Goal: Check status: Check status

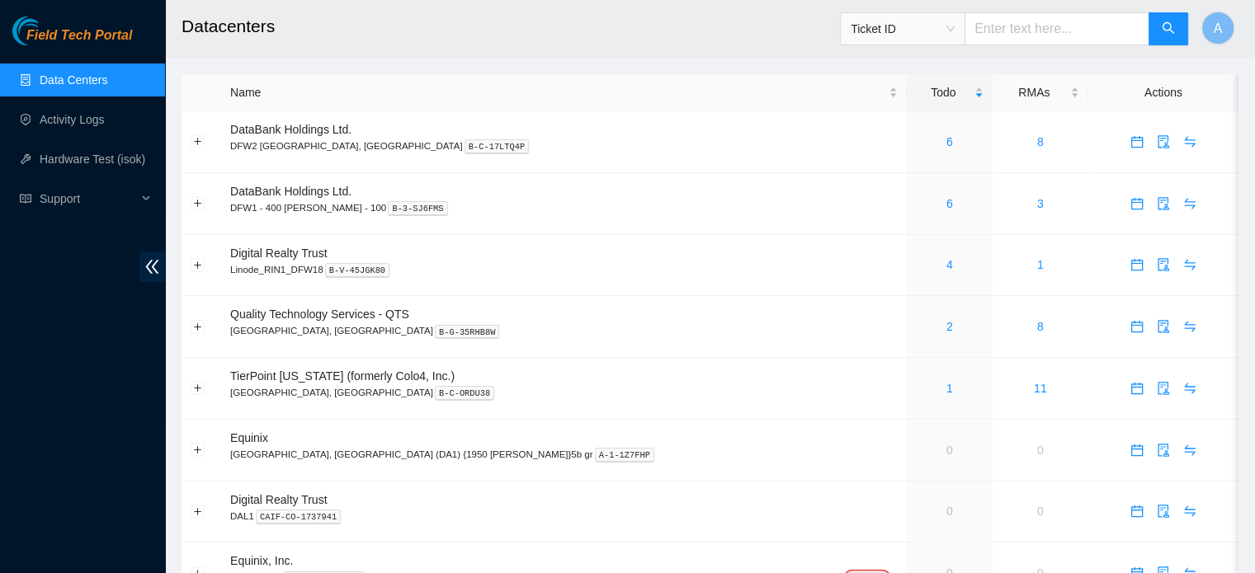
click at [84, 73] on link "Data Centers" at bounding box center [74, 79] width 68 height 13
click at [356, 379] on span "TierPoint Texas (formerly Colo4, Inc.)" at bounding box center [342, 376] width 224 height 13
click at [356, 379] on span "TierPoint [US_STATE] (formerly Colo4, Inc.)" at bounding box center [342, 376] width 224 height 13
click at [916, 384] on div "1" at bounding box center [950, 389] width 68 height 18
click at [193, 384] on button "Expand row" at bounding box center [197, 388] width 13 height 13
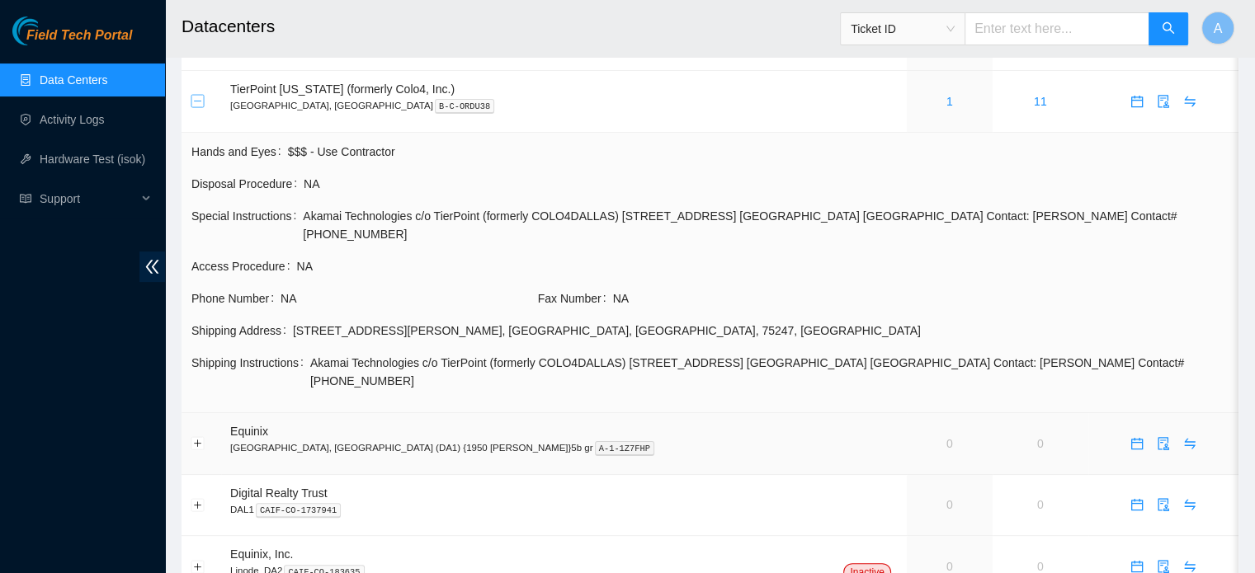
scroll to position [289, 0]
click at [233, 427] on td "Equinix Dallas, TX (DA1) {1950 N. Stemmons}5b gr A-1-1Z7FHP" at bounding box center [564, 443] width 686 height 62
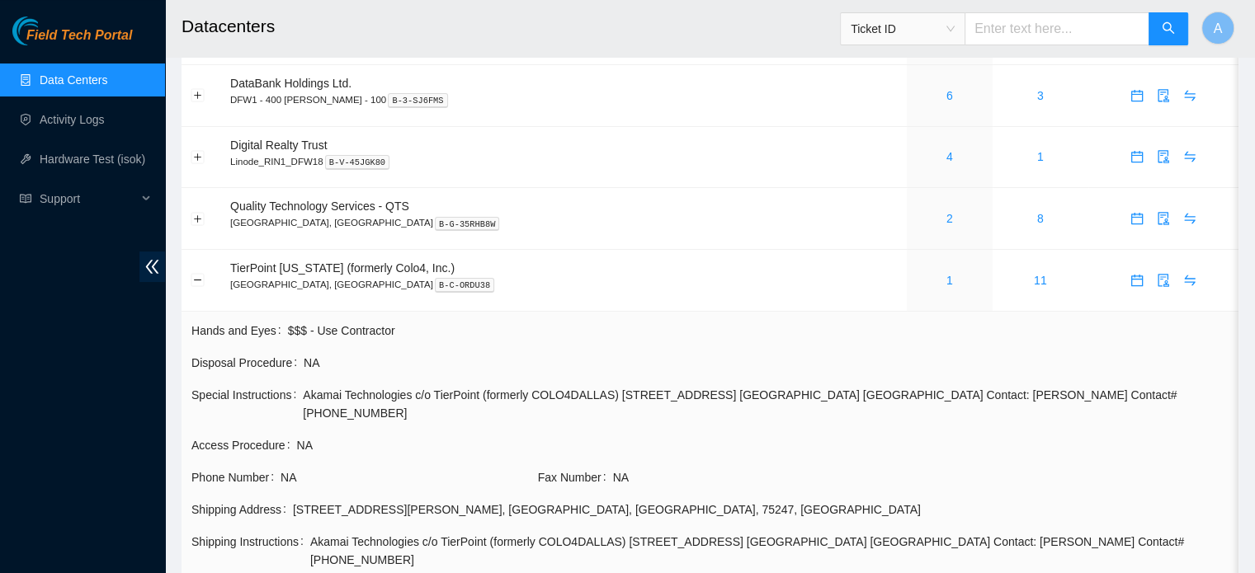
scroll to position [107, 0]
click at [946, 223] on link "2" at bounding box center [949, 219] width 7 height 13
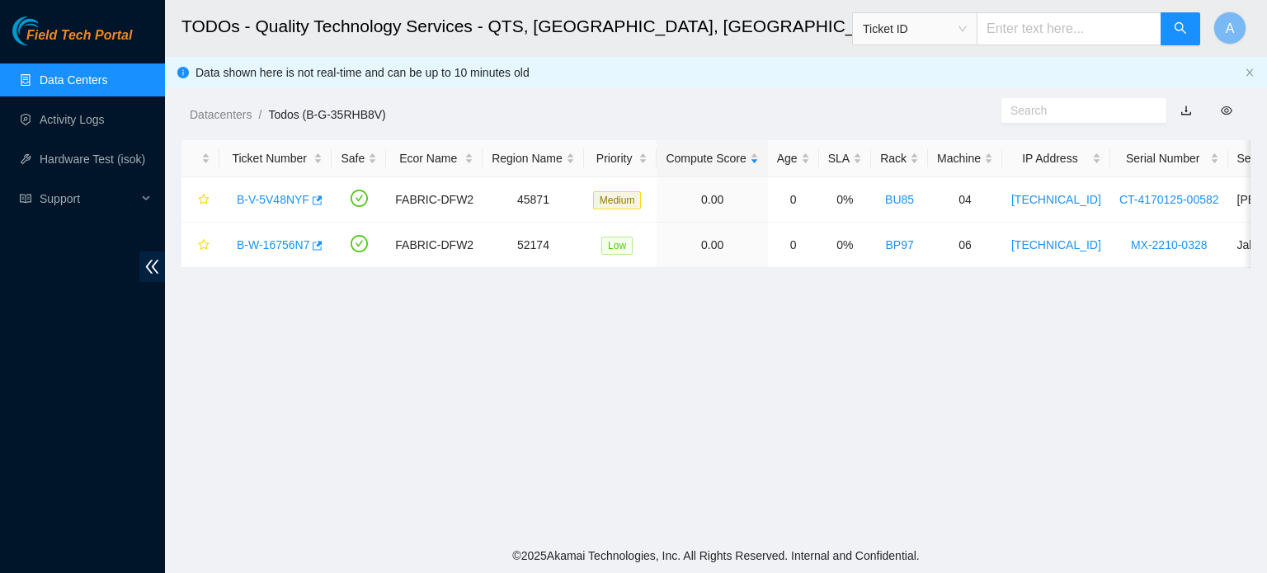
click at [56, 73] on link "Data Centers" at bounding box center [74, 79] width 68 height 13
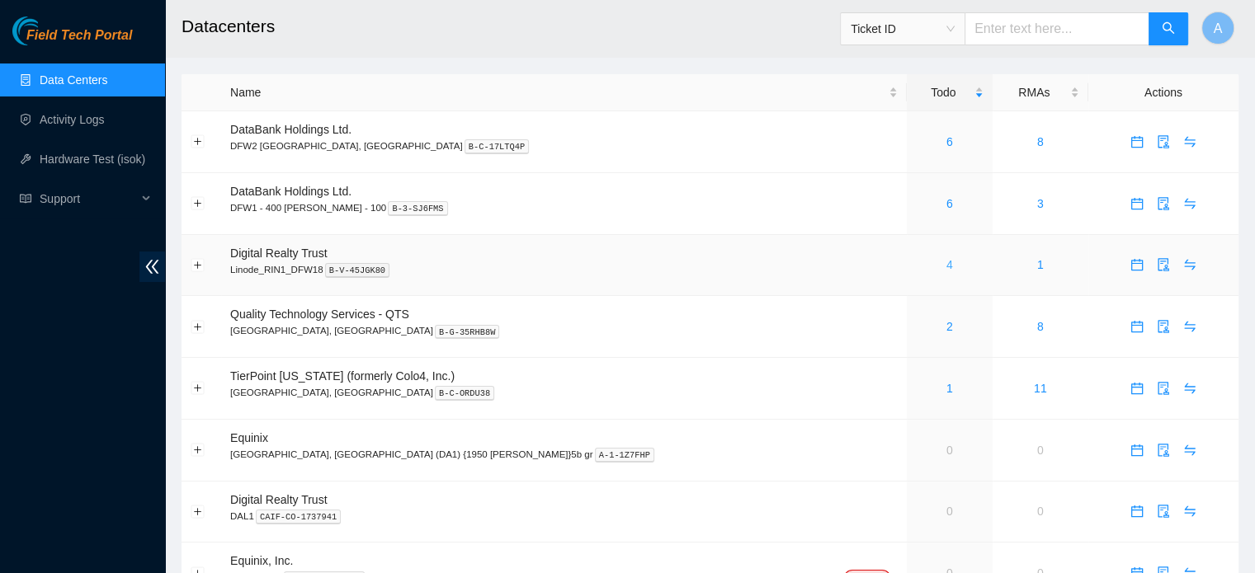
click at [946, 265] on link "4" at bounding box center [949, 264] width 7 height 13
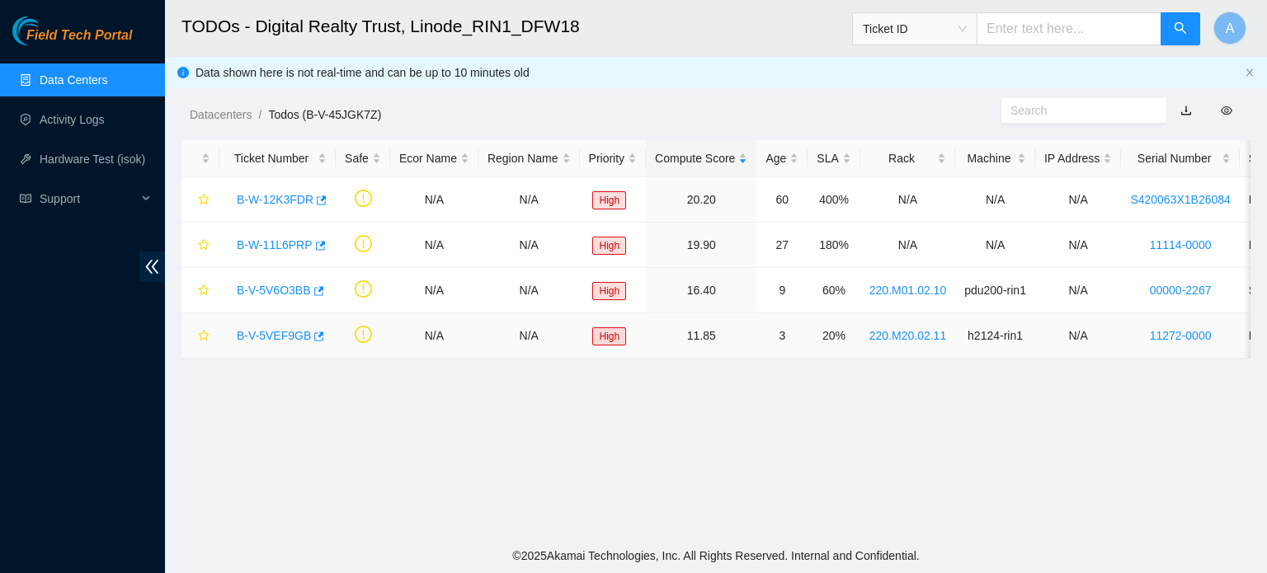
click at [288, 337] on link "B-V-5VEF9GB" at bounding box center [274, 335] width 74 height 13
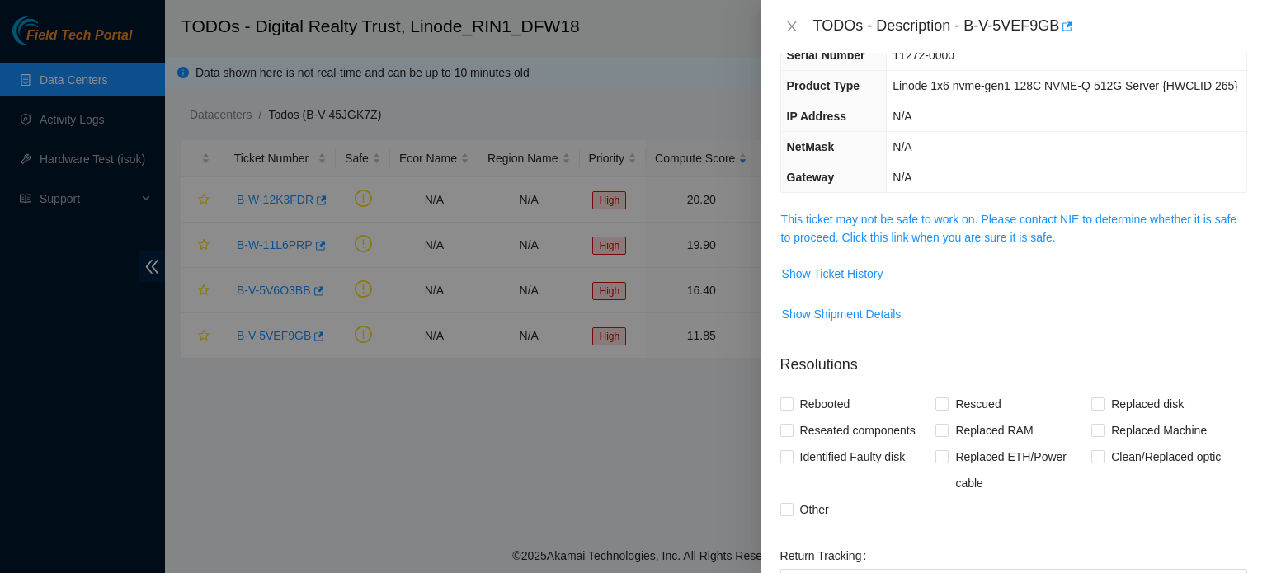
scroll to position [93, 0]
click at [641, 87] on div at bounding box center [633, 286] width 1267 height 573
click at [791, 21] on icon "close" at bounding box center [791, 26] width 13 height 13
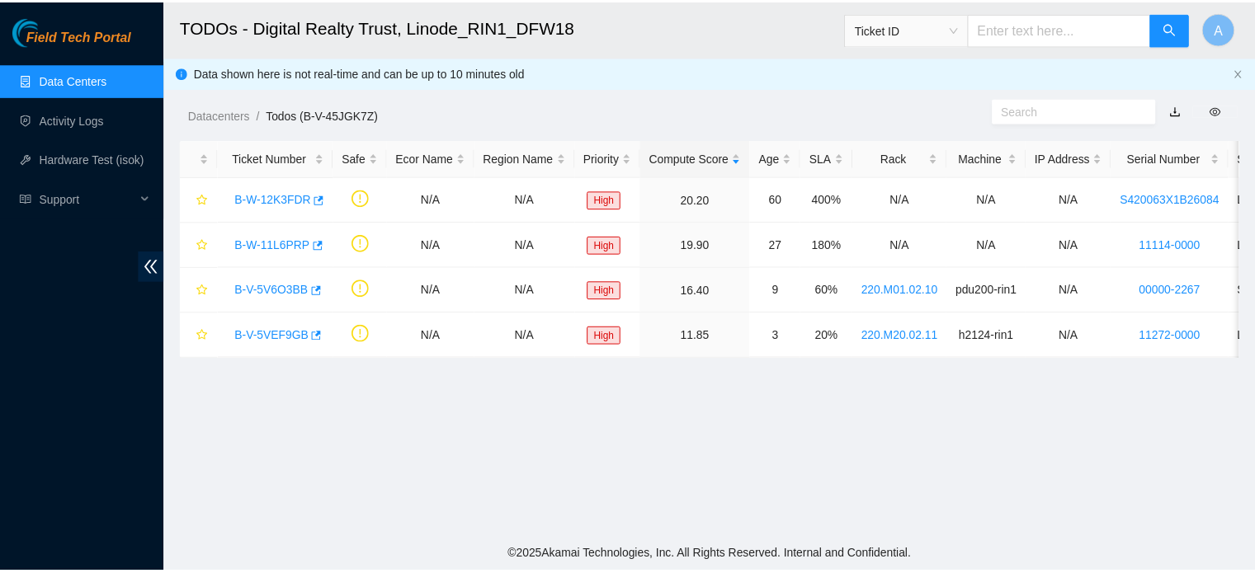
scroll to position [130, 0]
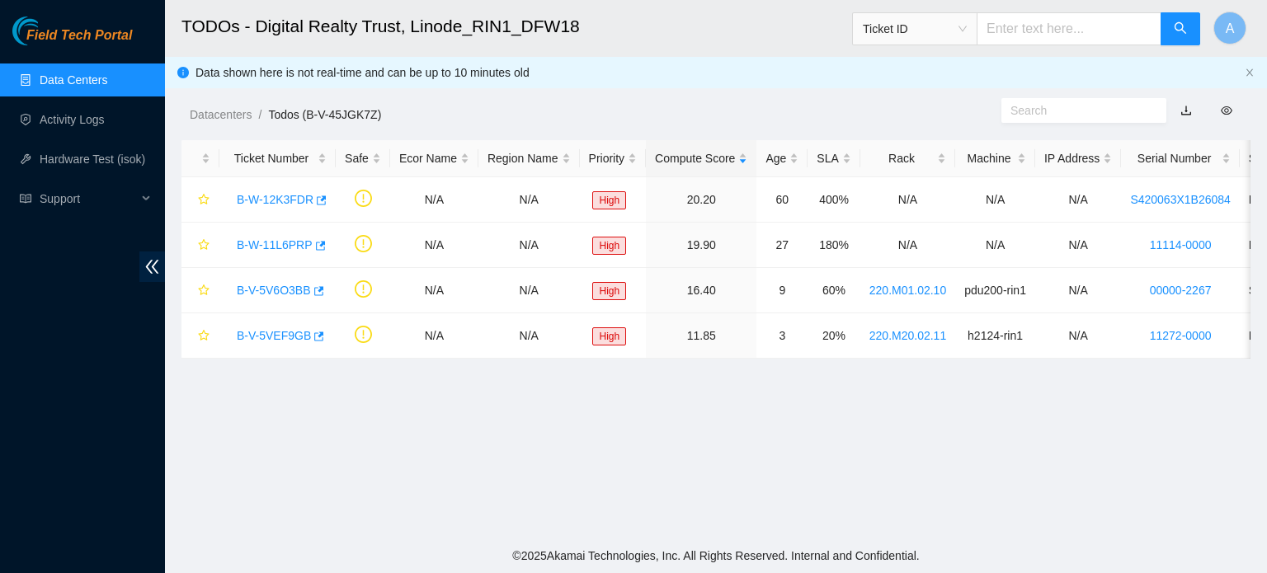
click at [97, 73] on link "Data Centers" at bounding box center [74, 79] width 68 height 13
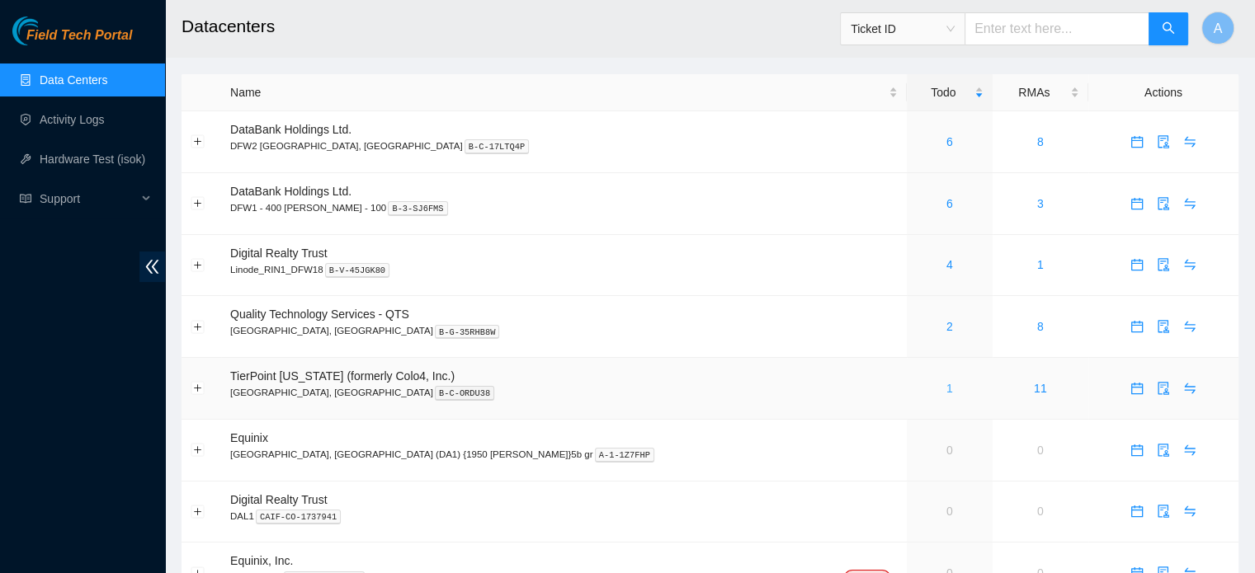
click at [946, 393] on link "1" at bounding box center [949, 388] width 7 height 13
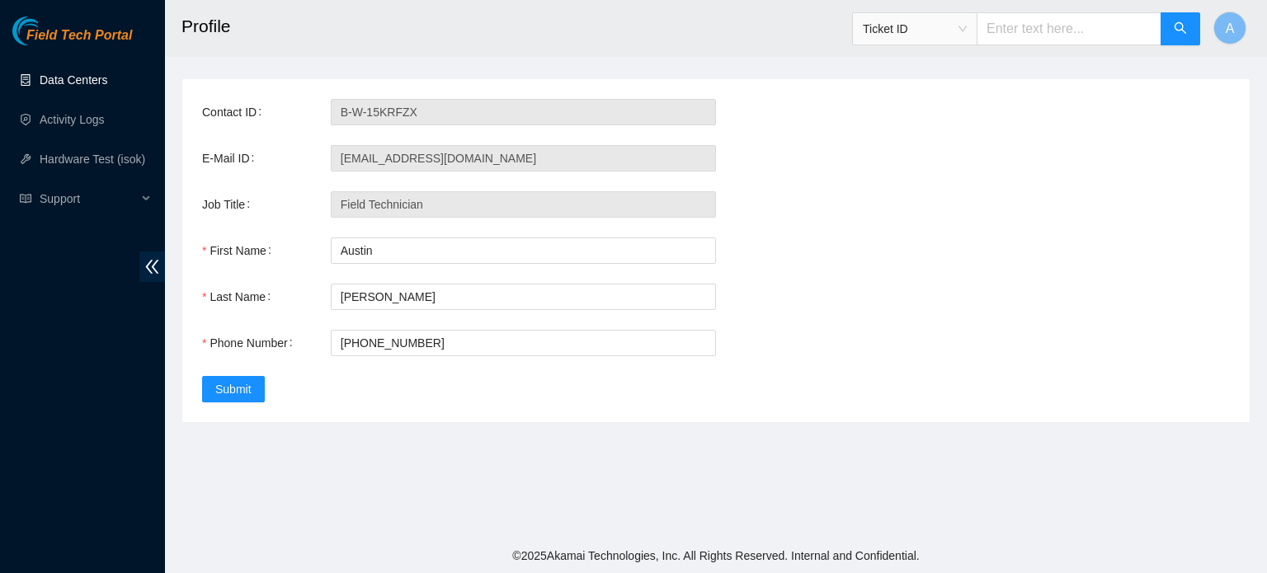
click at [66, 73] on link "Data Centers" at bounding box center [74, 79] width 68 height 13
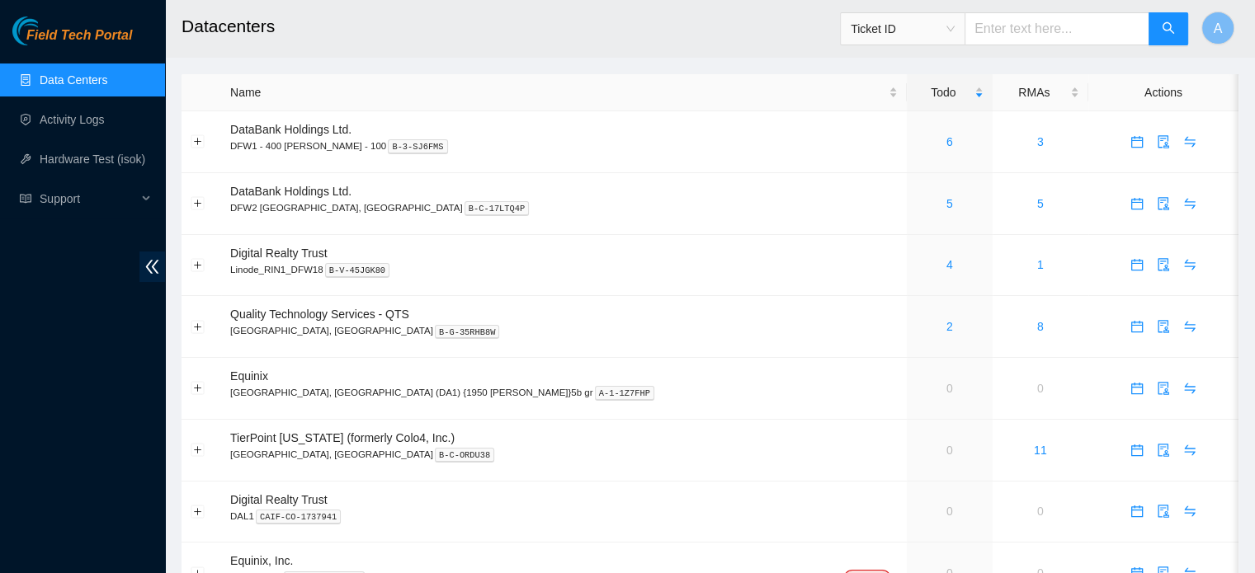
click at [950, 23] on span "Ticket ID" at bounding box center [903, 29] width 104 height 25
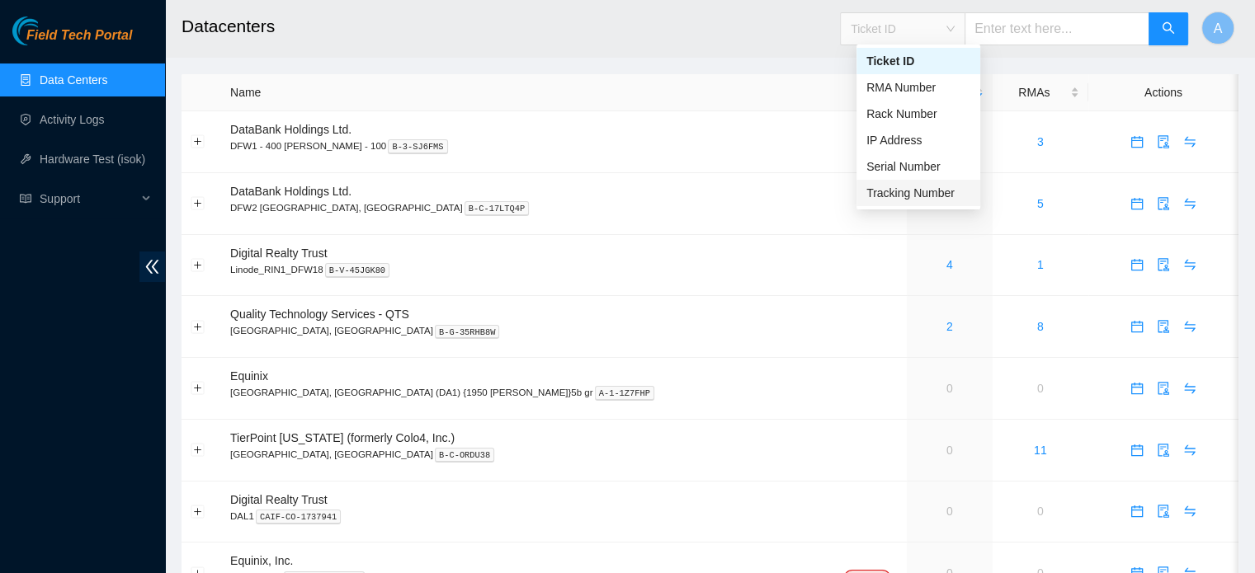
click at [930, 190] on div "Tracking Number" at bounding box center [918, 193] width 104 height 18
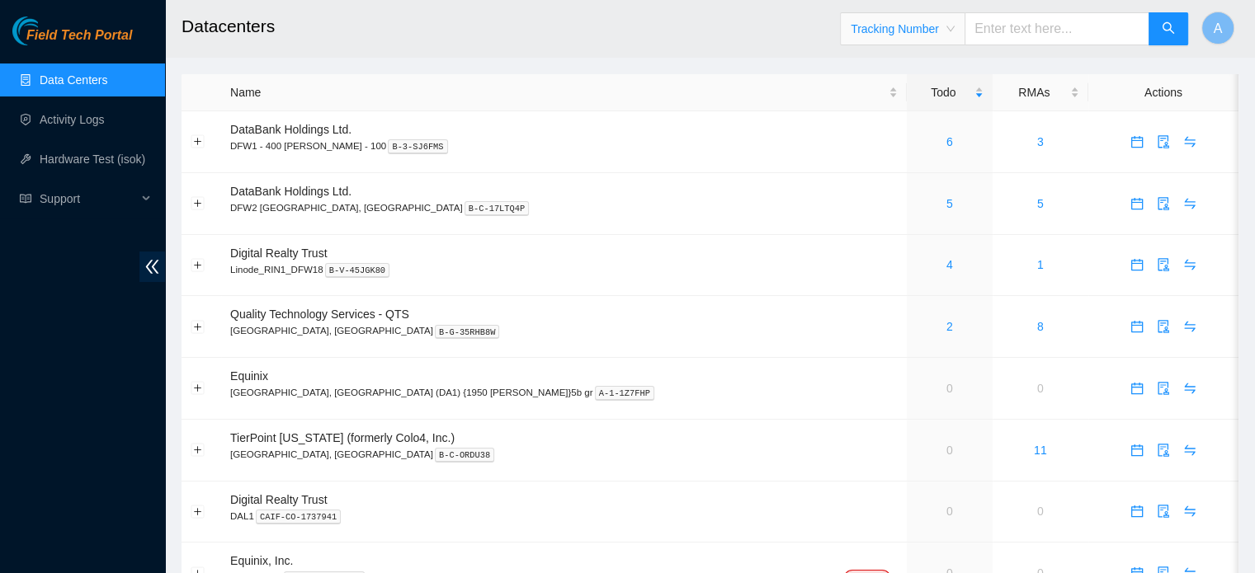
click at [1019, 34] on input "text" at bounding box center [1056, 28] width 185 height 33
type input "463470055503"
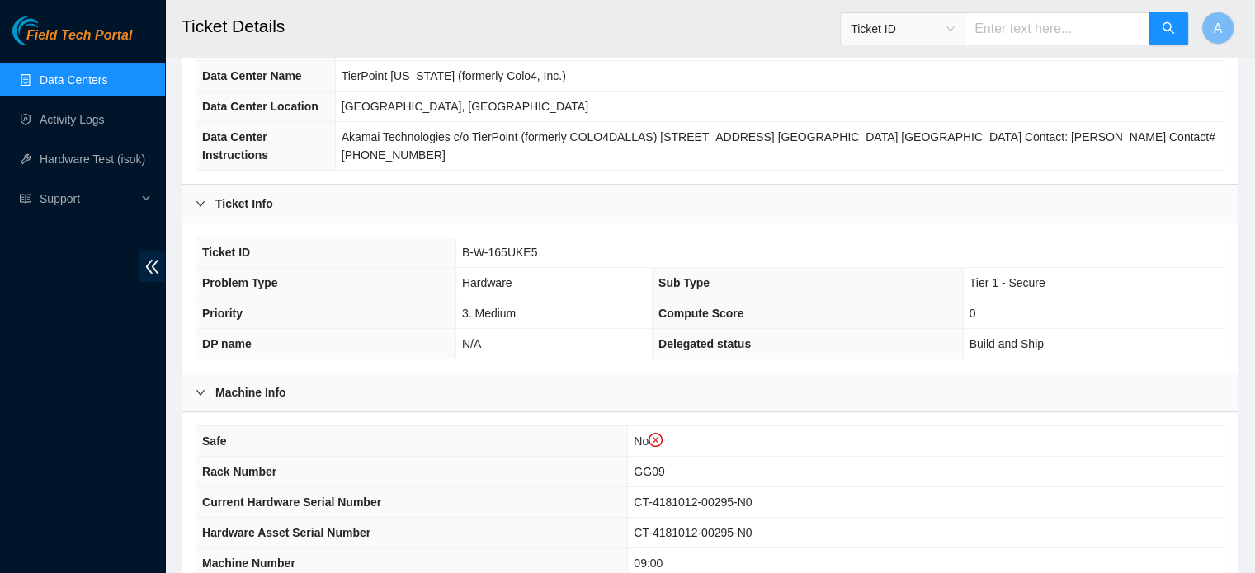
scroll to position [218, 0]
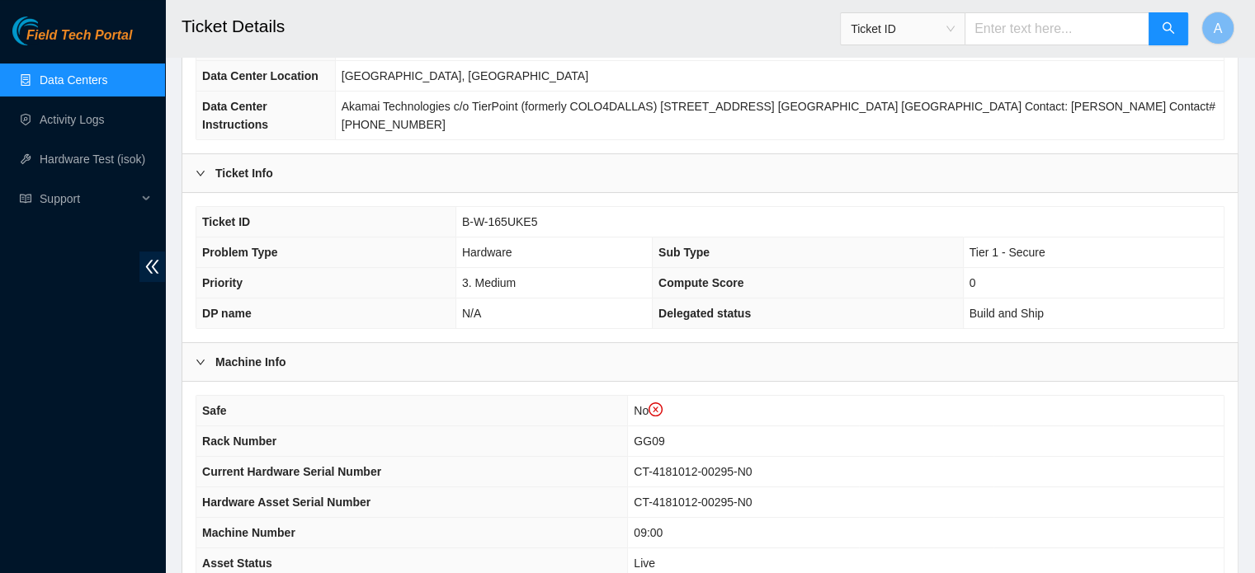
click at [481, 215] on span "B-W-165UKE5" at bounding box center [500, 221] width 76 height 13
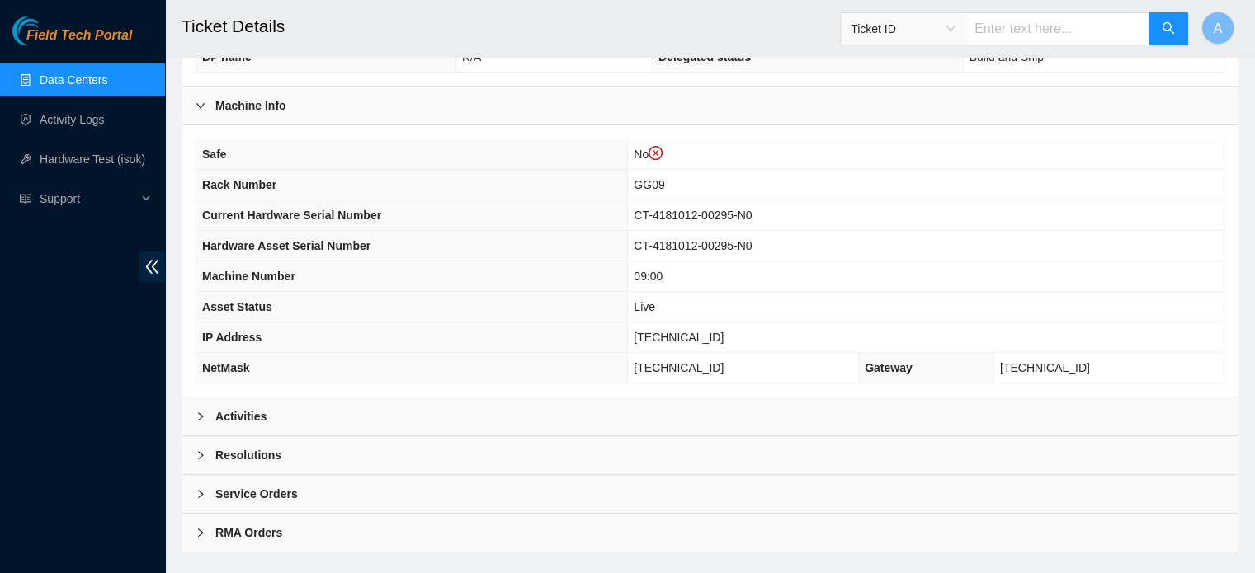
scroll to position [482, 0]
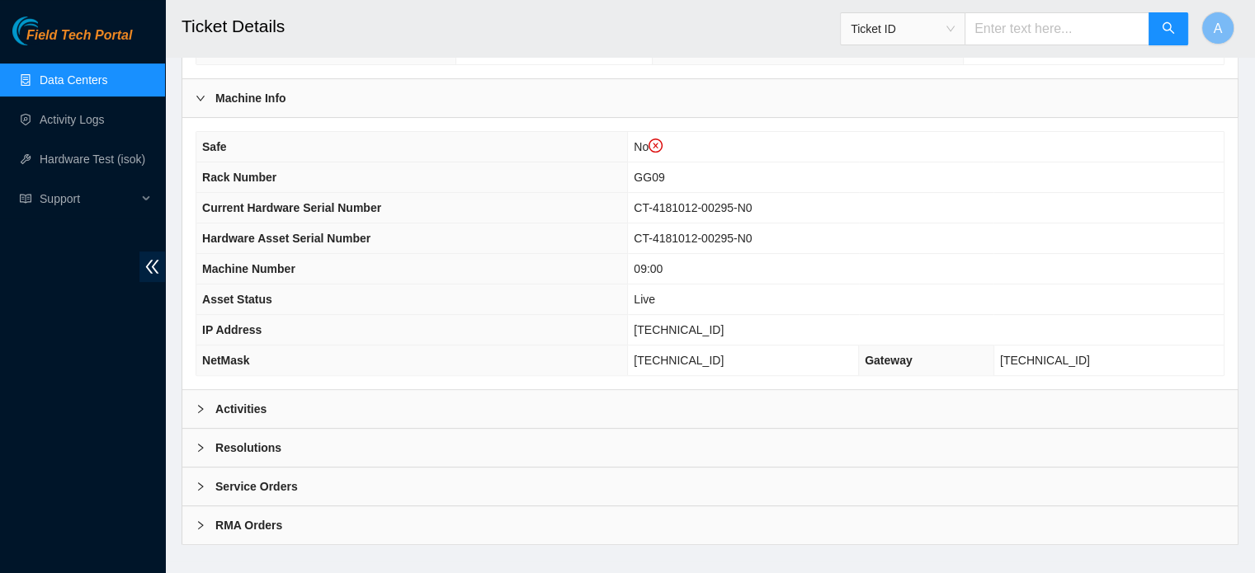
click at [370, 390] on div "Activities" at bounding box center [709, 409] width 1055 height 38
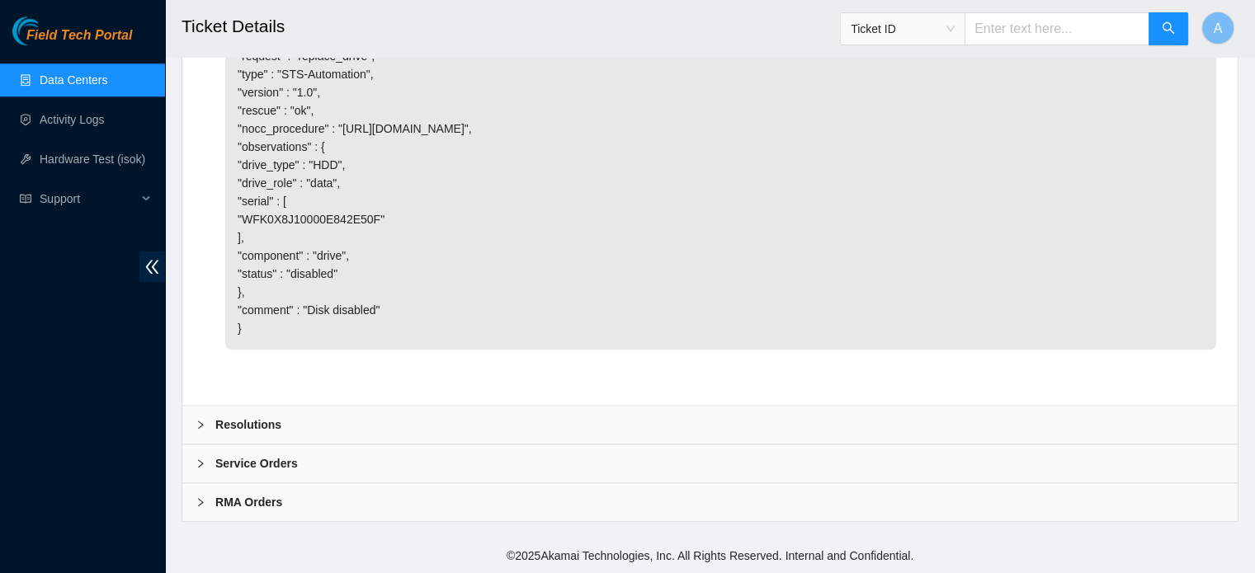
scroll to position [1579, 0]
click at [343, 464] on div "Service Orders" at bounding box center [709, 464] width 1055 height 38
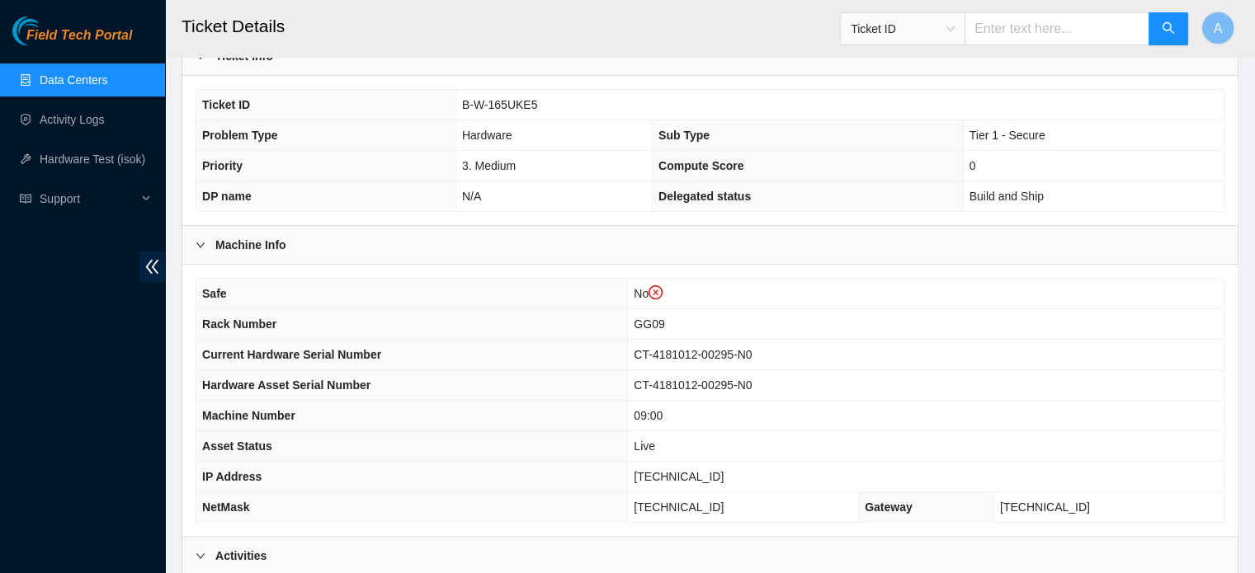
scroll to position [0, 0]
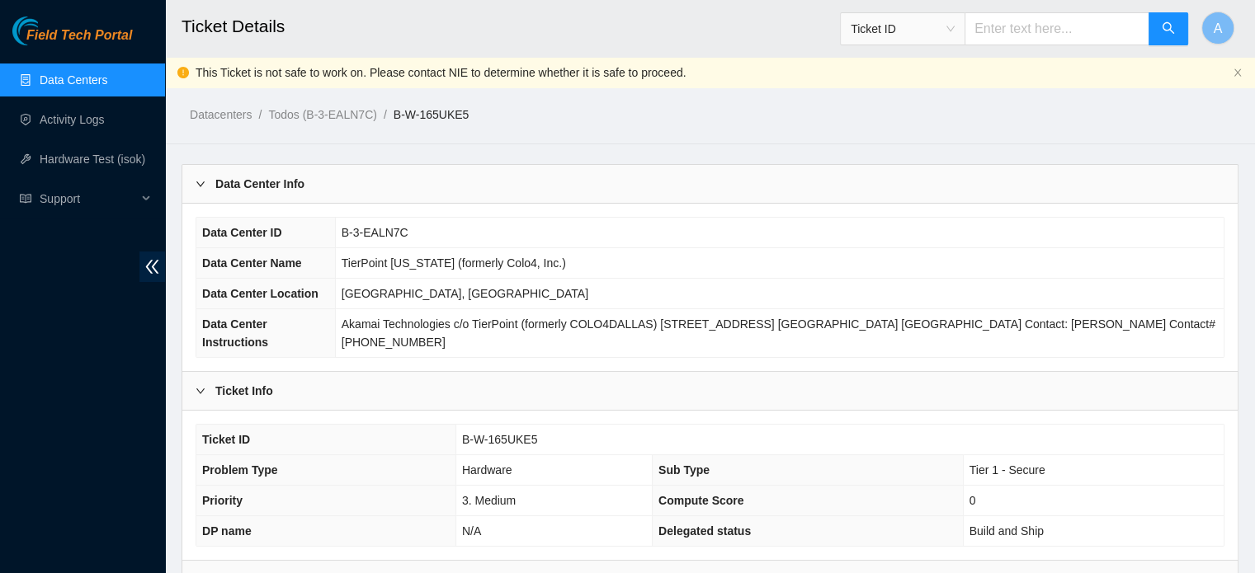
click at [530, 433] on span "B-W-165UKE5" at bounding box center [500, 439] width 76 height 13
copy span "B-W-165UKE5"
click at [941, 32] on span "Ticket ID" at bounding box center [903, 29] width 104 height 25
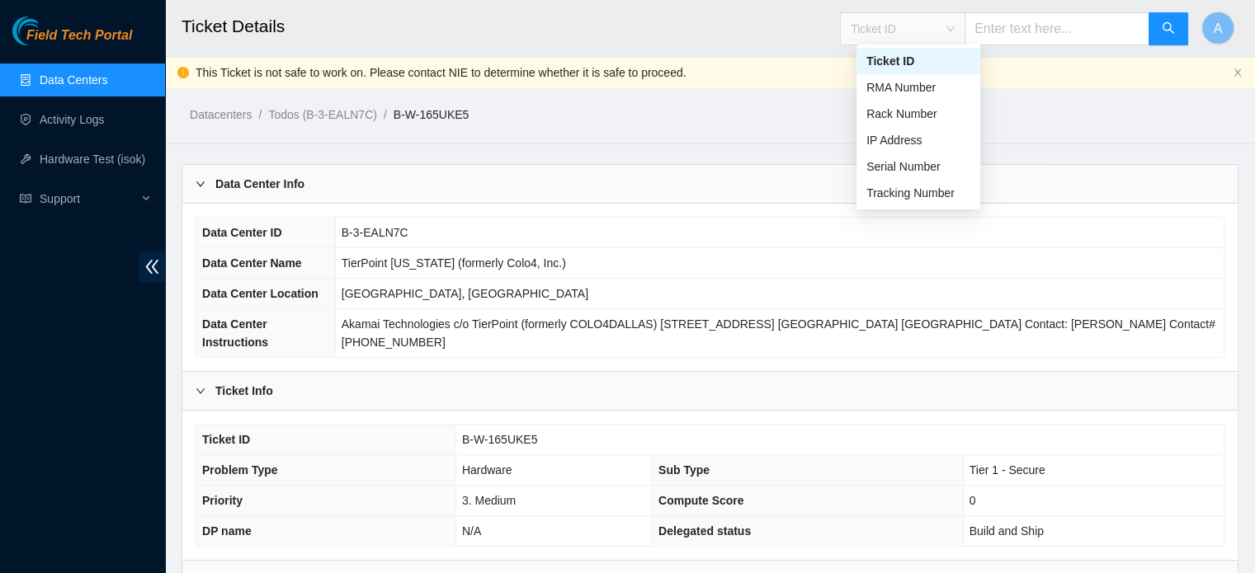
click at [920, 62] on div "Ticket ID" at bounding box center [918, 61] width 104 height 18
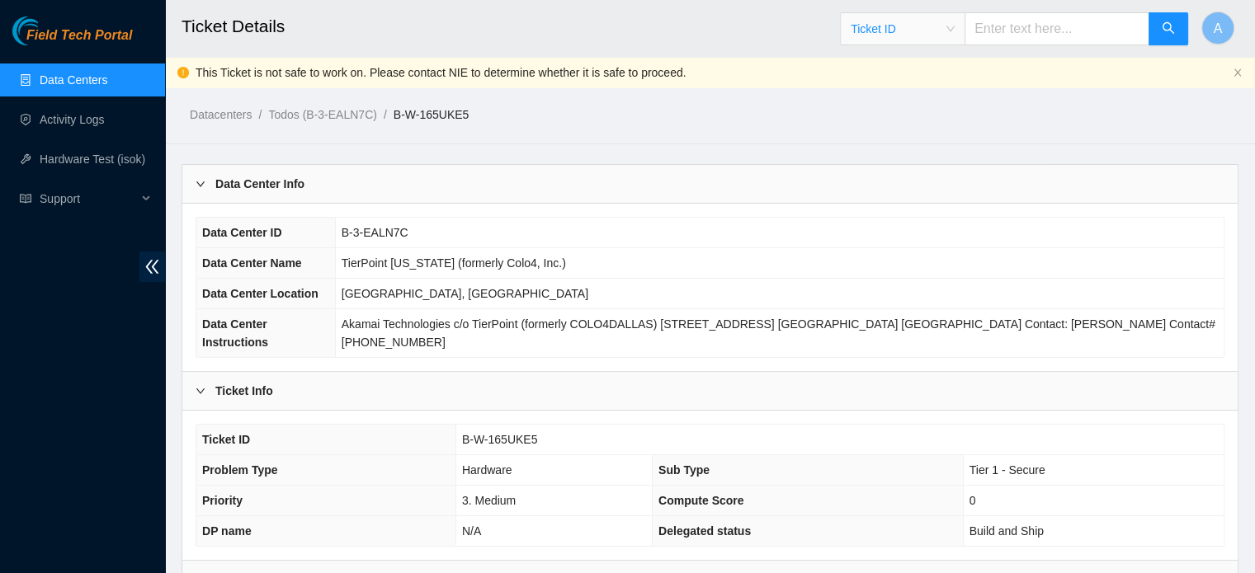
click at [1036, 26] on input "text" at bounding box center [1056, 28] width 185 height 33
paste input "B-W-165UKE5"
type input "B-W-165UKE5"
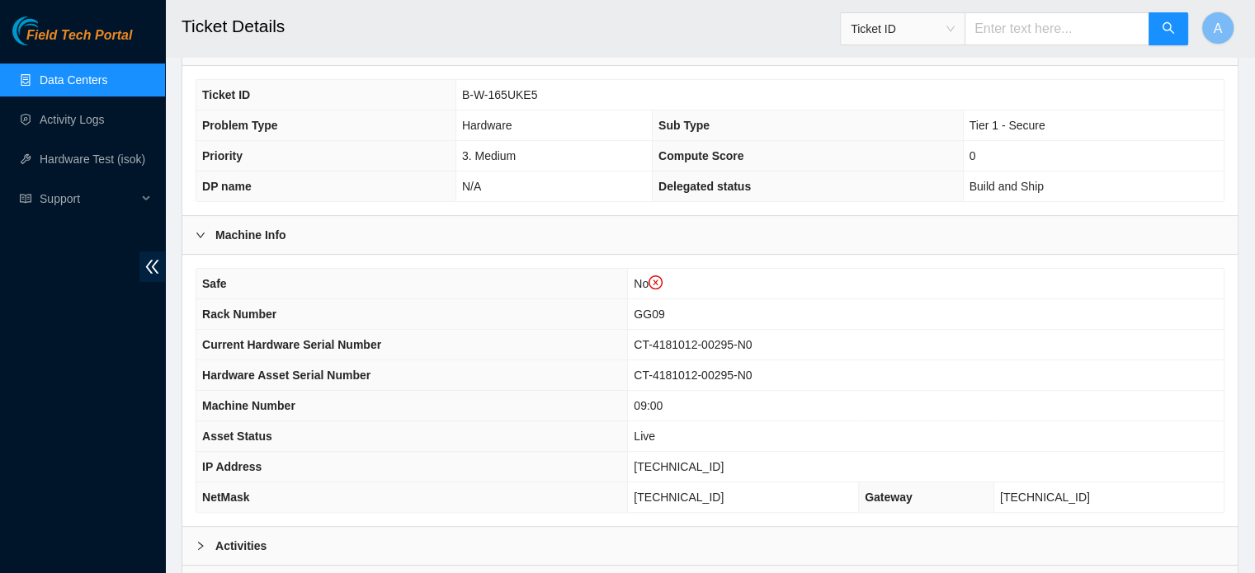
scroll to position [358, 0]
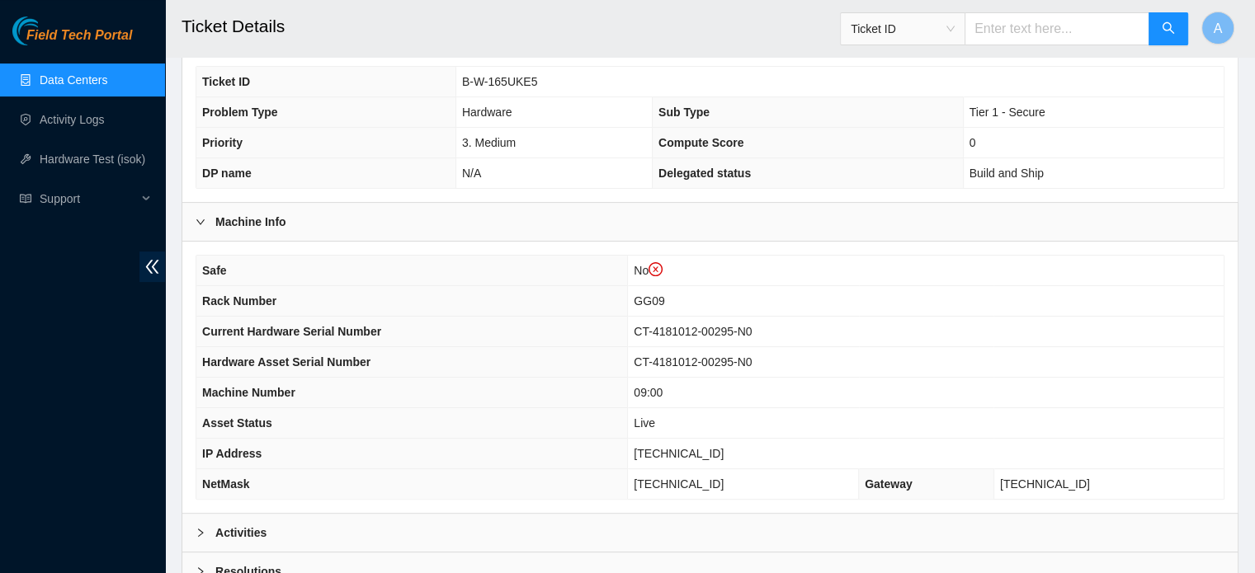
click at [779, 256] on td "No" at bounding box center [926, 271] width 596 height 31
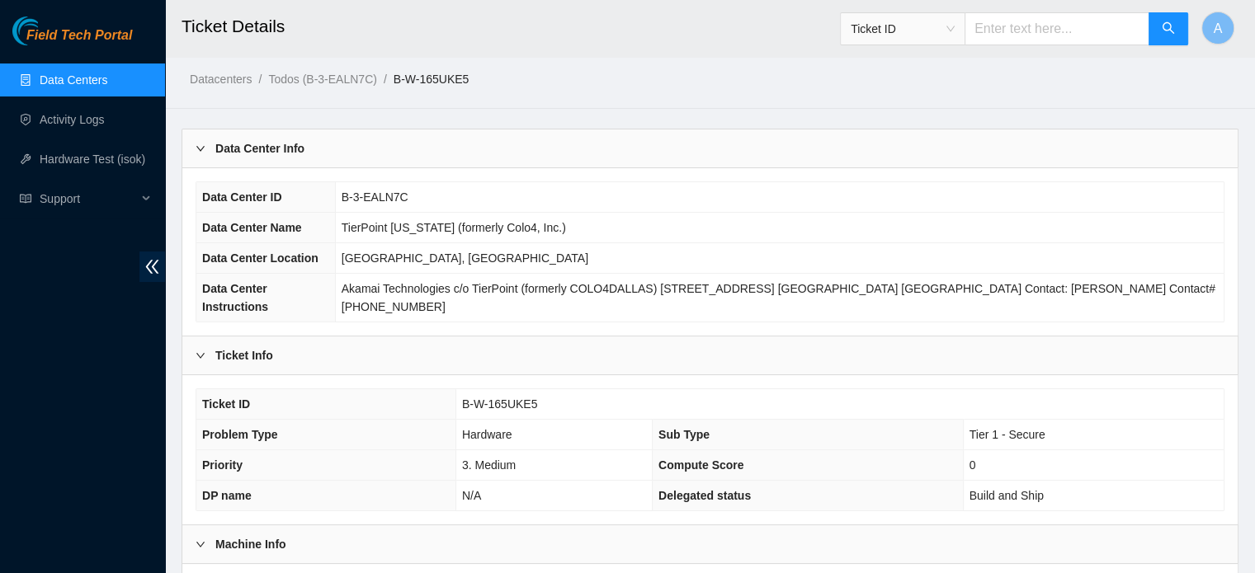
scroll to position [13, 0]
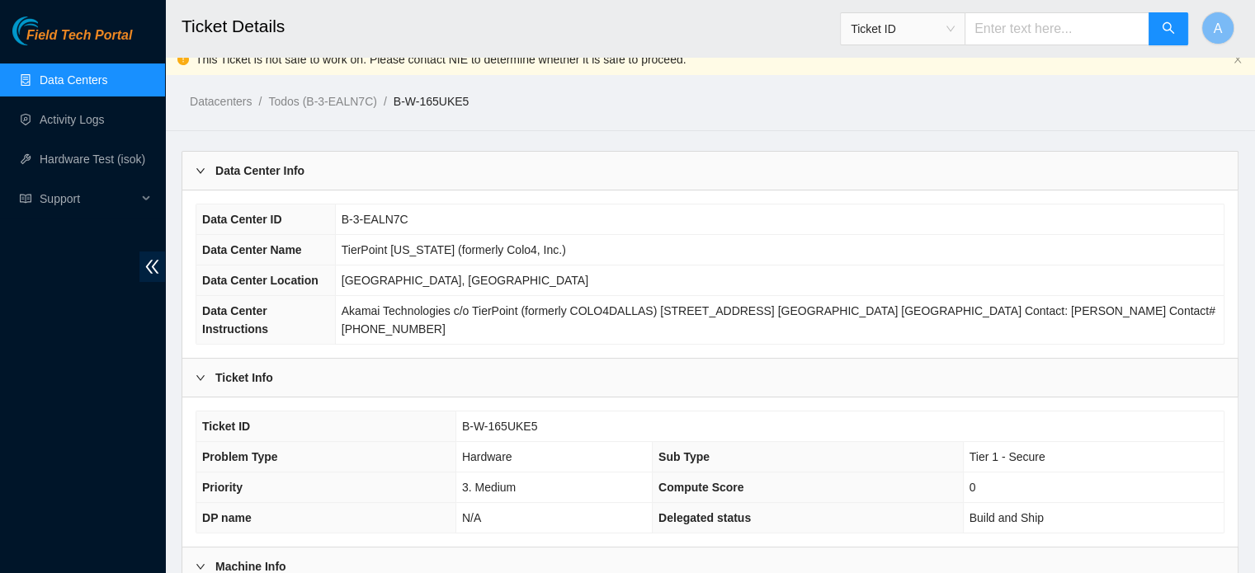
click at [65, 73] on link "Data Centers" at bounding box center [74, 79] width 68 height 13
